Goal: Task Accomplishment & Management: Complete application form

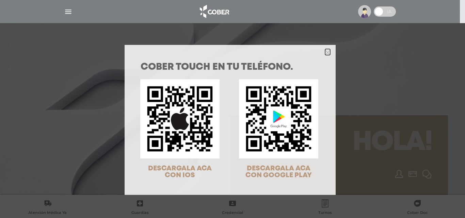
click at [325, 53] on polygon "Close" at bounding box center [327, 52] width 5 height 5
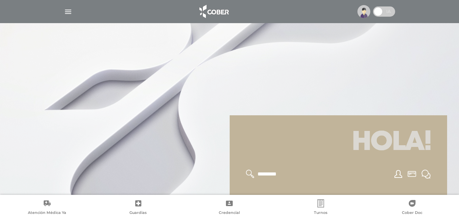
click at [366, 15] on img at bounding box center [364, 11] width 13 height 13
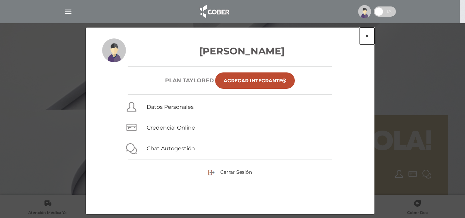
click at [367, 36] on button "×" at bounding box center [366, 36] width 15 height 17
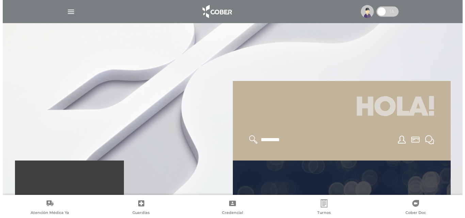
scroll to position [34, 0]
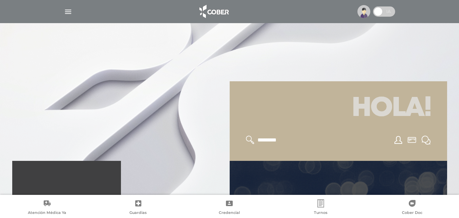
click at [68, 15] on img "button" at bounding box center [68, 11] width 9 height 9
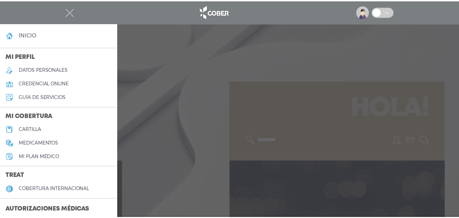
scroll to position [0, 0]
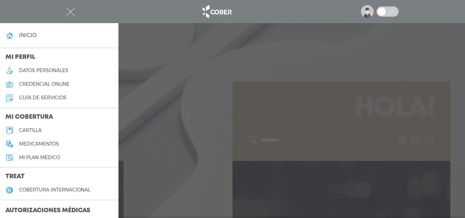
click at [54, 156] on h5 "Mi plan médico" at bounding box center [39, 158] width 41 height 6
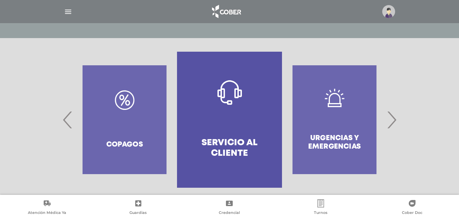
scroll to position [131, 0]
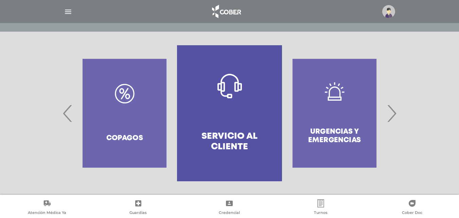
click at [390, 117] on span "›" at bounding box center [391, 113] width 13 height 37
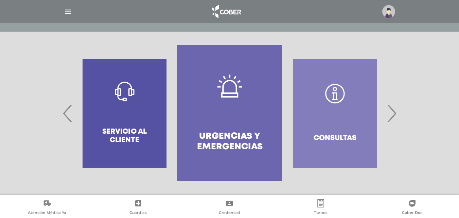
click at [390, 117] on span "›" at bounding box center [391, 113] width 13 height 37
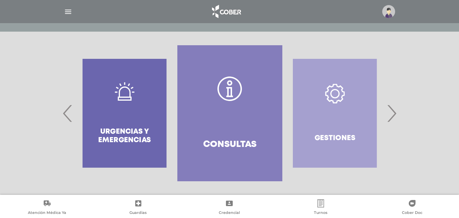
click at [390, 117] on span "›" at bounding box center [391, 113] width 13 height 37
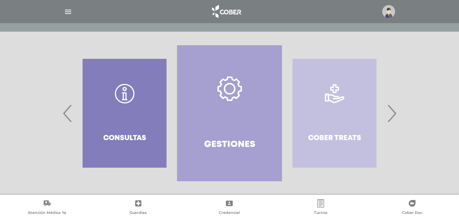
click at [390, 117] on span "›" at bounding box center [391, 113] width 13 height 37
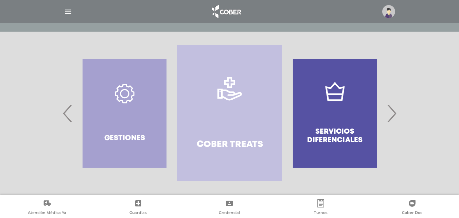
click at [390, 117] on span "›" at bounding box center [391, 113] width 13 height 37
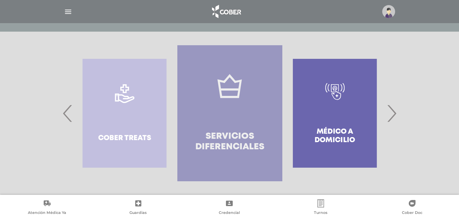
click at [205, 134] on h4 "Servicios diferenciales" at bounding box center [230, 141] width 81 height 21
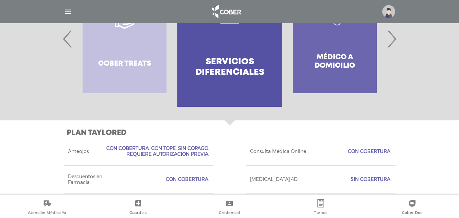
scroll to position [172, 0]
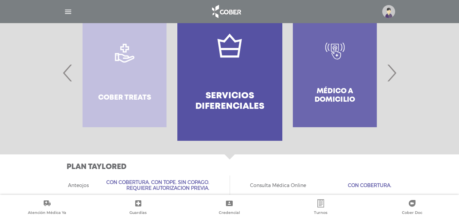
click at [397, 68] on span "›" at bounding box center [391, 72] width 13 height 37
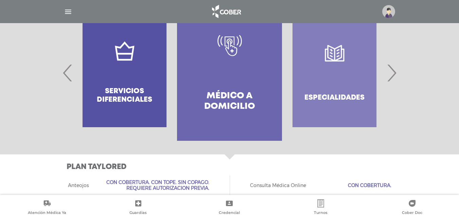
click at [391, 71] on span "›" at bounding box center [391, 72] width 13 height 37
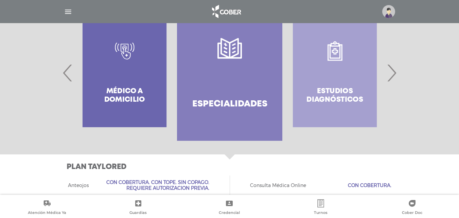
click at [221, 84] on link "Especialidades" at bounding box center [229, 73] width 105 height 136
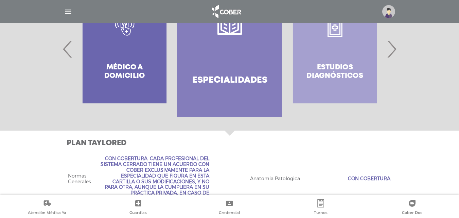
scroll to position [123, 0]
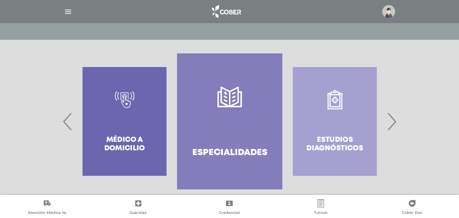
click at [397, 116] on span "›" at bounding box center [391, 121] width 13 height 37
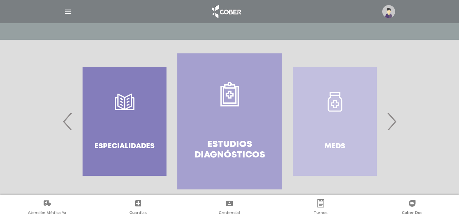
click at [397, 116] on span "›" at bounding box center [391, 121] width 13 height 37
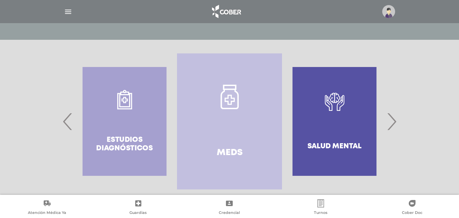
click at [397, 116] on span "›" at bounding box center [391, 121] width 13 height 37
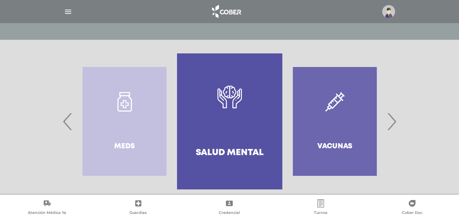
click at [397, 116] on span "›" at bounding box center [391, 121] width 13 height 37
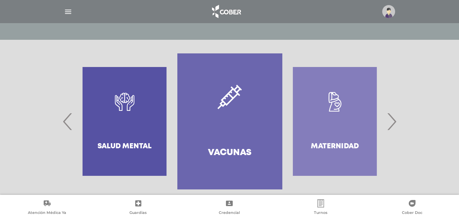
click at [397, 116] on span "›" at bounding box center [391, 121] width 13 height 37
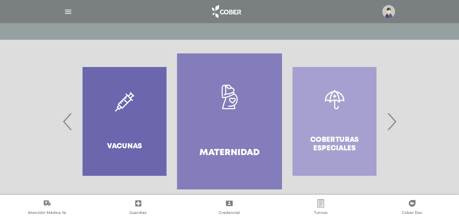
click at [397, 116] on span "›" at bounding box center [391, 121] width 13 height 37
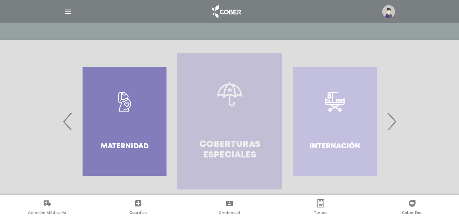
click at [259, 127] on link "Coberturas especiales" at bounding box center [229, 121] width 105 height 136
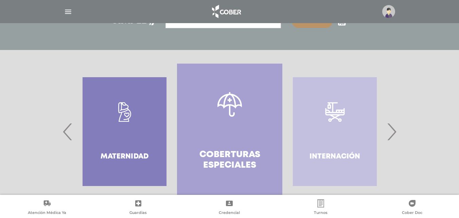
scroll to position [110, 0]
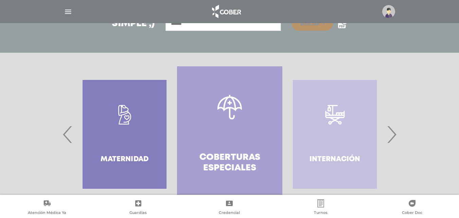
click at [396, 140] on span "›" at bounding box center [391, 134] width 13 height 37
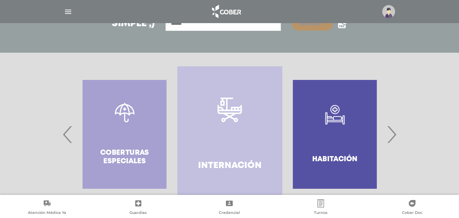
click at [396, 140] on span "›" at bounding box center [391, 134] width 13 height 37
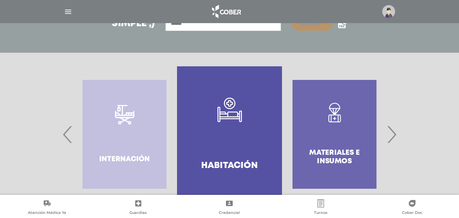
click at [396, 140] on span "›" at bounding box center [391, 134] width 13 height 37
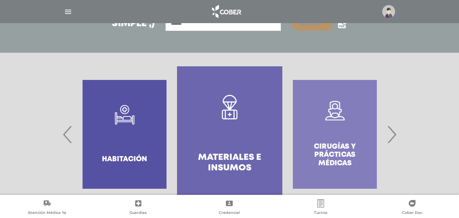
click at [396, 140] on span "›" at bounding box center [391, 134] width 13 height 37
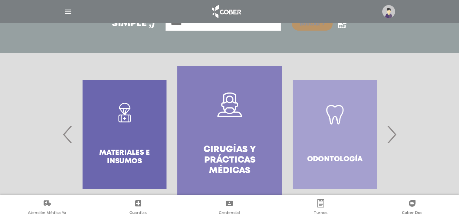
click at [396, 139] on span "›" at bounding box center [391, 134] width 13 height 37
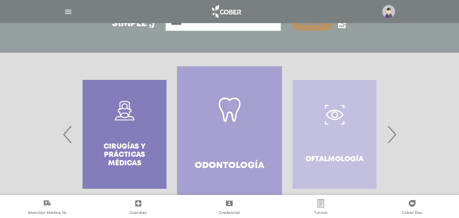
click at [396, 139] on span "›" at bounding box center [391, 134] width 13 height 37
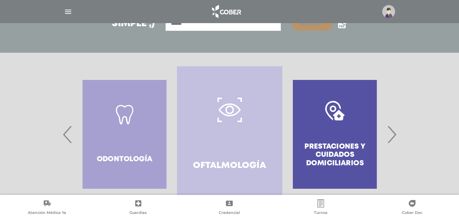
click at [396, 139] on span "›" at bounding box center [391, 134] width 13 height 37
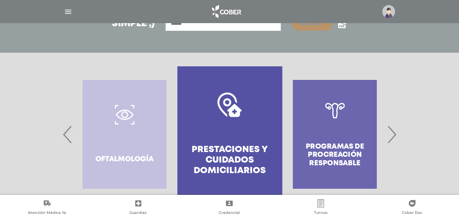
click at [396, 139] on span "›" at bounding box center [391, 134] width 13 height 37
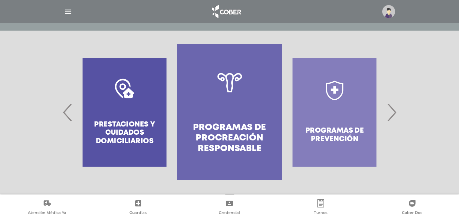
scroll to position [144, 0]
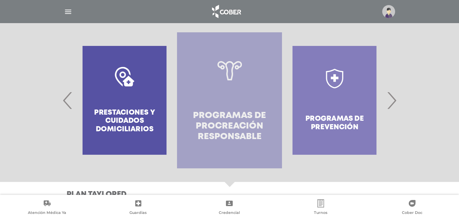
click at [269, 140] on h4 "Programas de Procreación responsable" at bounding box center [229, 127] width 81 height 32
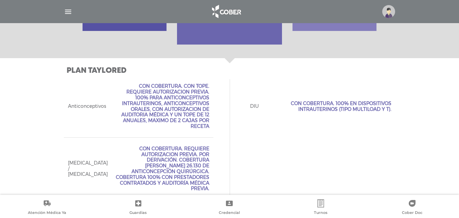
scroll to position [275, 0]
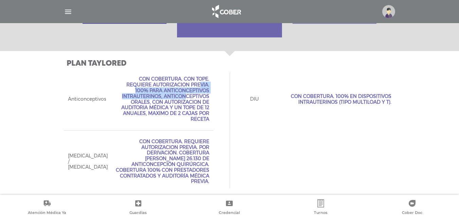
drag, startPoint x: 131, startPoint y: 85, endPoint x: 209, endPoint y: 90, distance: 78.1
click at [209, 90] on span "Con Cobertura. Con Tope. Requiere Autorizacion Previa. 100% para Anticonceptivo…" at bounding box center [161, 99] width 95 height 46
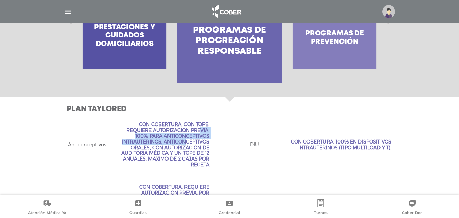
scroll to position [241, 0]
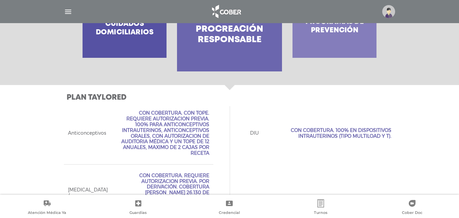
click at [160, 105] on div "Anticonceptivos Con Cobertura. Con Tope. Requiere Autorizacion Previa. 100% par…" at bounding box center [139, 133] width 150 height 62
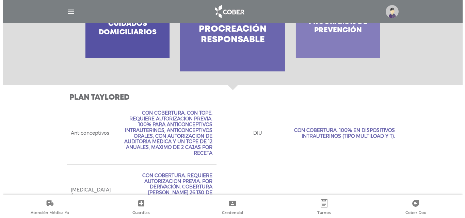
scroll to position [275, 0]
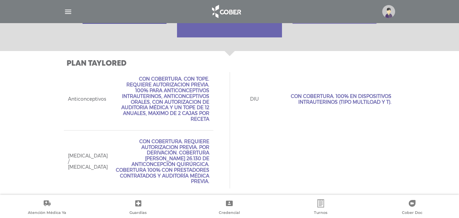
click at [65, 10] on img "button" at bounding box center [68, 11] width 9 height 9
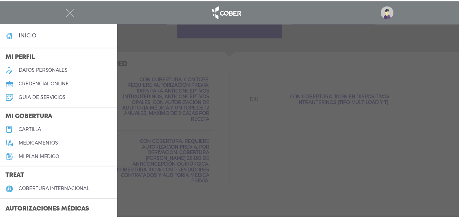
scroll to position [0, 0]
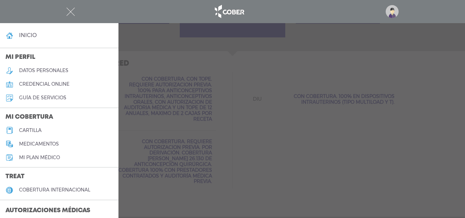
click at [249, 150] on div at bounding box center [232, 109] width 465 height 218
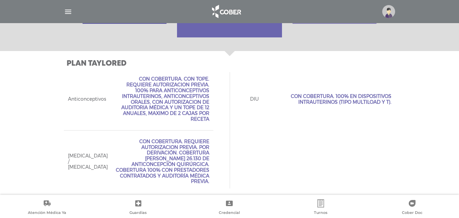
drag, startPoint x: 353, startPoint y: 103, endPoint x: 384, endPoint y: 106, distance: 30.4
click at [384, 106] on div "DIU Con Cobertura. 100% en Dispositivos intrauterinos (tipo multiload y T)." at bounding box center [321, 99] width 150 height 62
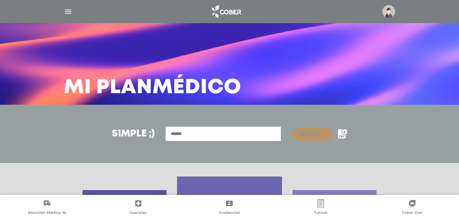
click at [72, 14] on div at bounding box center [230, 11] width 348 height 16
click at [70, 14] on img "button" at bounding box center [68, 11] width 9 height 9
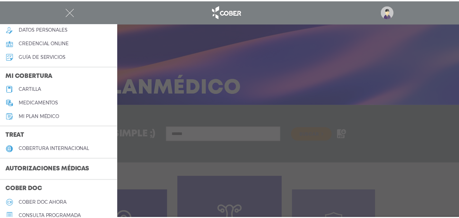
scroll to position [68, 0]
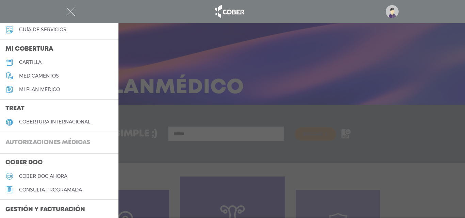
click at [66, 142] on h3 "Autorizaciones médicas" at bounding box center [48, 142] width 96 height 13
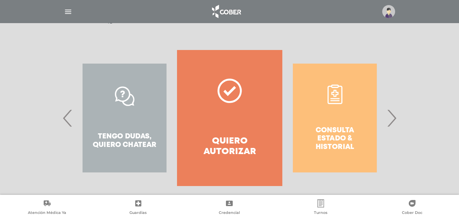
scroll to position [123, 0]
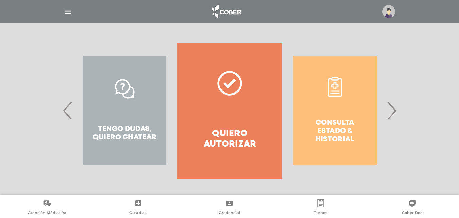
click at [201, 107] on link "Quiero autorizar" at bounding box center [229, 111] width 105 height 136
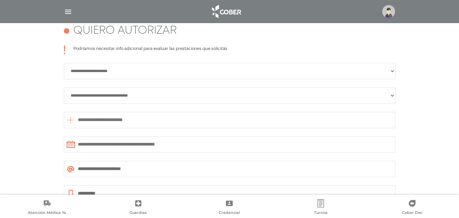
scroll to position [302, 0]
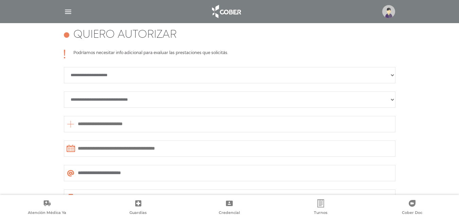
click at [115, 103] on select "**********" at bounding box center [230, 99] width 332 height 16
click at [64, 91] on select "**********" at bounding box center [230, 99] width 332 height 16
click at [132, 101] on select "**********" at bounding box center [230, 99] width 332 height 16
select select "**********"
click at [64, 91] on select "**********" at bounding box center [230, 99] width 332 height 16
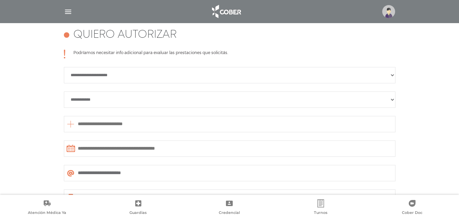
click at [143, 126] on input "text" at bounding box center [230, 124] width 332 height 16
click at [145, 69] on select "**********" at bounding box center [230, 75] width 332 height 16
select select "**********"
click at [64, 67] on select "**********" at bounding box center [230, 75] width 332 height 16
click at [138, 96] on select "**********" at bounding box center [230, 99] width 332 height 16
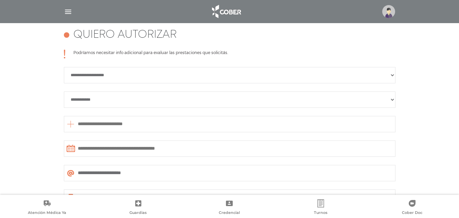
select select "**********"
click at [64, 91] on select "**********" at bounding box center [230, 99] width 332 height 16
click at [117, 126] on input "text" at bounding box center [230, 124] width 332 height 16
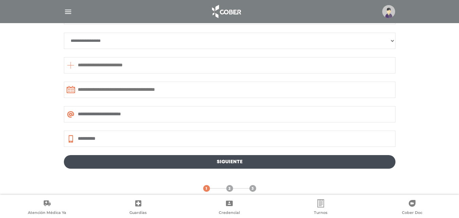
scroll to position [370, 0]
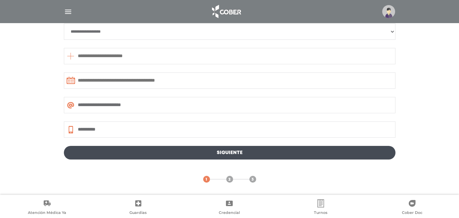
click at [173, 155] on link "Siguiente" at bounding box center [230, 153] width 332 height 14
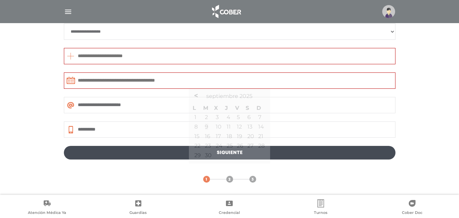
click at [147, 81] on input "text" at bounding box center [230, 80] width 332 height 16
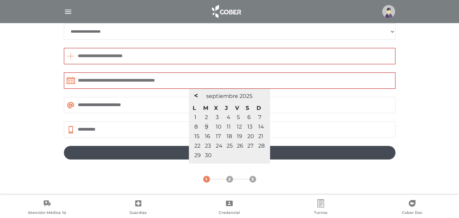
click at [217, 127] on span "10" at bounding box center [219, 126] width 6 height 6
click at [218, 127] on span "10" at bounding box center [219, 126] width 6 height 6
click at [167, 76] on input "text" at bounding box center [230, 80] width 332 height 16
click at [71, 81] on icon at bounding box center [71, 80] width 9 height 7
